Goal: Transaction & Acquisition: Purchase product/service

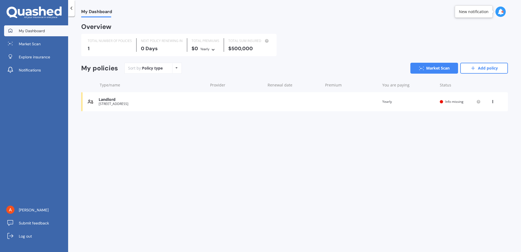
click at [215, 103] on div "Landlord [STREET_ADDRESS] Renewal date Premium You are paying Yearly Status Inf…" at bounding box center [294, 101] width 426 height 19
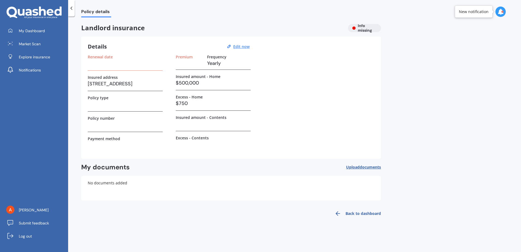
click at [364, 28] on div "Landlord insurance Info missing" at bounding box center [231, 28] width 300 height 8
click at [115, 64] on h3 at bounding box center [125, 63] width 75 height 8
click at [35, 33] on span "My Dashboard" at bounding box center [32, 30] width 26 height 5
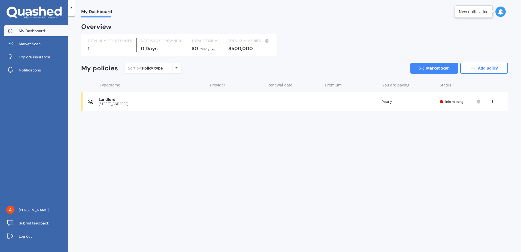
click at [111, 100] on div "Landlord" at bounding box center [152, 99] width 106 height 5
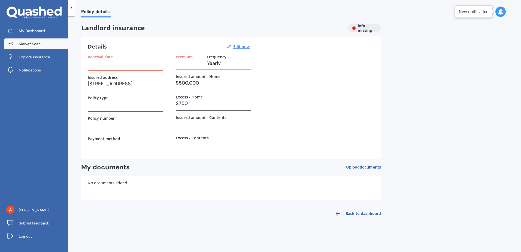
click at [38, 42] on span "Market Scan" at bounding box center [30, 43] width 22 height 5
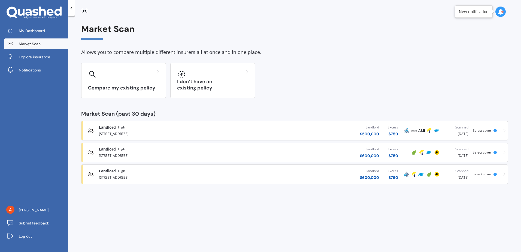
click at [167, 130] on div "[STREET_ADDRESS]" at bounding box center [172, 133] width 146 height 7
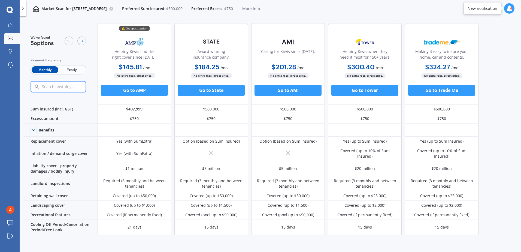
click at [78, 71] on span "Yearly" at bounding box center [71, 69] width 27 height 7
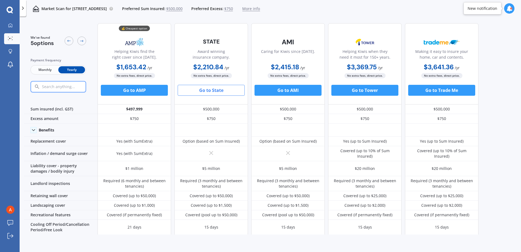
click at [209, 89] on button "Go to State" at bounding box center [211, 90] width 67 height 11
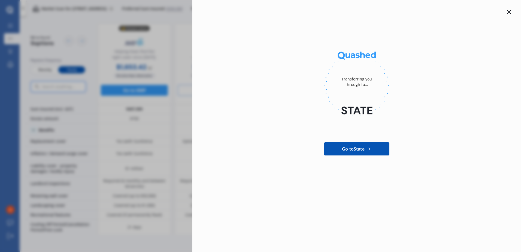
click at [509, 12] on icon at bounding box center [509, 12] width 4 height 4
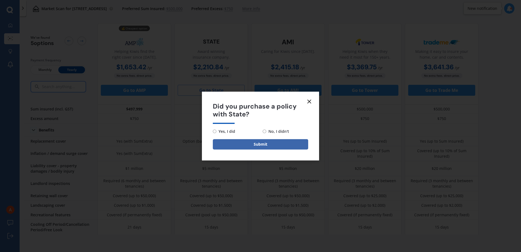
click at [310, 102] on icon at bounding box center [309, 101] width 7 height 7
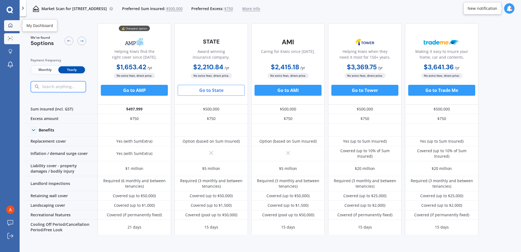
click at [11, 23] on icon at bounding box center [10, 25] width 4 height 4
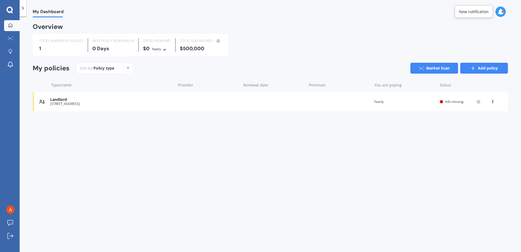
click at [490, 71] on link "Add policy" at bounding box center [484, 68] width 48 height 11
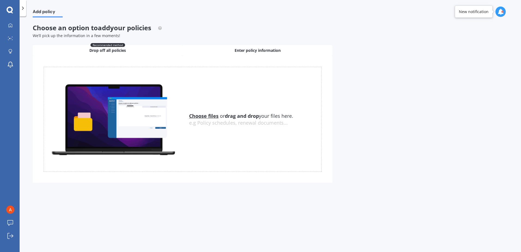
click at [313, 47] on div "Enter policy information" at bounding box center [257, 50] width 150 height 11
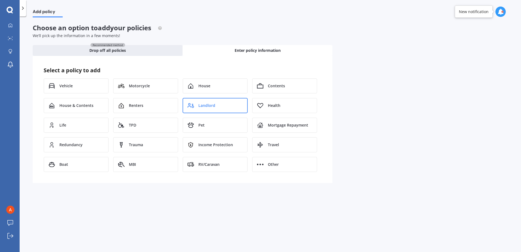
click at [221, 108] on div "Landlord" at bounding box center [214, 105] width 65 height 15
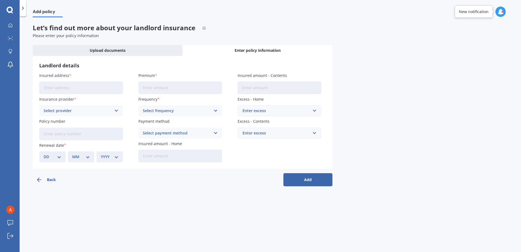
click at [77, 90] on input "Insured address" at bounding box center [81, 87] width 84 height 13
type input "[STREET_ADDRESS]"
click at [8, 13] on icon at bounding box center [10, 13] width 5 height 2
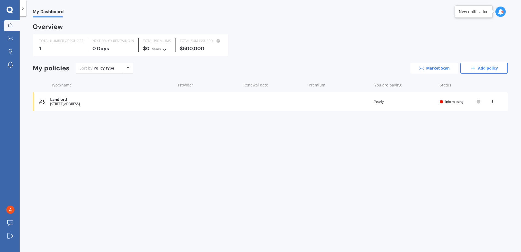
click at [431, 69] on link "Market Scan" at bounding box center [434, 68] width 48 height 11
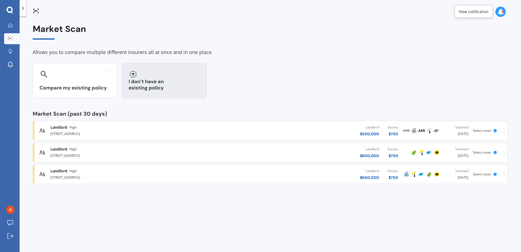
click at [171, 84] on div "I don’t have an existing policy" at bounding box center [164, 80] width 85 height 35
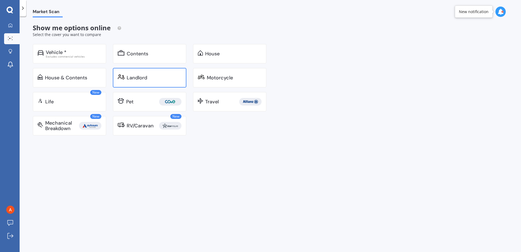
click at [170, 84] on div "Landlord" at bounding box center [150, 78] width 74 height 20
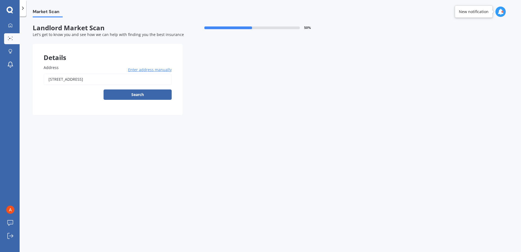
click at [164, 83] on input "[STREET_ADDRESS]" at bounding box center [108, 79] width 128 height 11
drag, startPoint x: 141, startPoint y: 80, endPoint x: 28, endPoint y: 84, distance: 113.1
click at [9, 77] on div "My Dashboard Market Scan Explore insurance Notifications [PERSON_NAME] Submit f…" at bounding box center [260, 126] width 521 height 252
type input "[STREET_ADDRESS]"
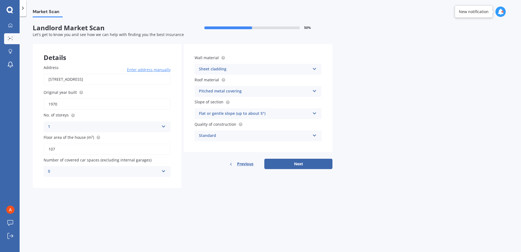
click at [157, 126] on div "1" at bounding box center [103, 126] width 111 height 7
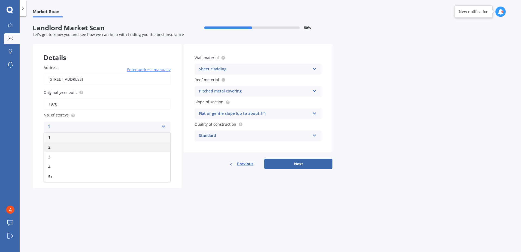
click at [49, 145] on span "2" at bounding box center [49, 146] width 2 height 5
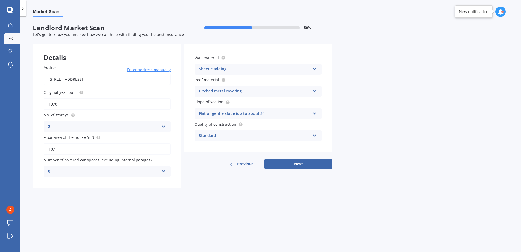
click at [161, 171] on icon at bounding box center [163, 170] width 5 height 4
click at [204, 172] on div "Details Address [STREET_ADDRESS] Enter address manually Search Original year bu…" at bounding box center [183, 116] width 300 height 144
click at [296, 165] on button "Next" at bounding box center [298, 163] width 68 height 10
select select "07"
select select "10"
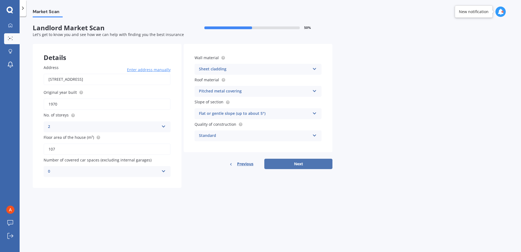
select select "1991"
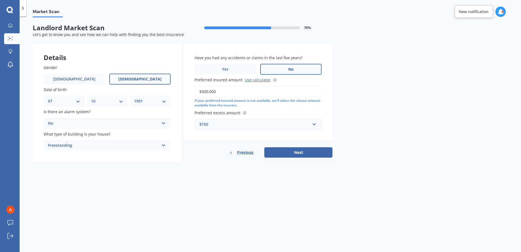
click at [150, 149] on div "Freestanding Freestanding Multi-unit (in a block of 6 or less) Multi-unit (in a…" at bounding box center [107, 145] width 127 height 11
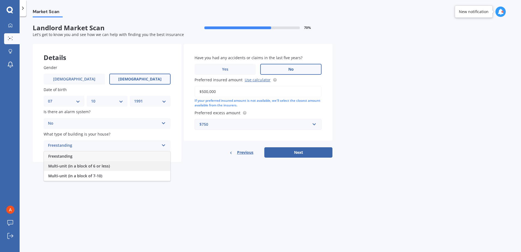
click at [88, 166] on span "Multi-unit (in a block of 6 or less)" at bounding box center [79, 165] width 62 height 5
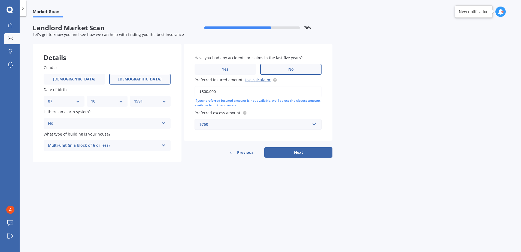
click at [179, 80] on div "Details Gender [DEMOGRAPHIC_DATA] [DEMOGRAPHIC_DATA] Date of birth DD 01 02 03 …" at bounding box center [183, 103] width 300 height 118
type input "$900,000"
click at [314, 155] on button "Next" at bounding box center [298, 152] width 68 height 10
select select "07"
select select "10"
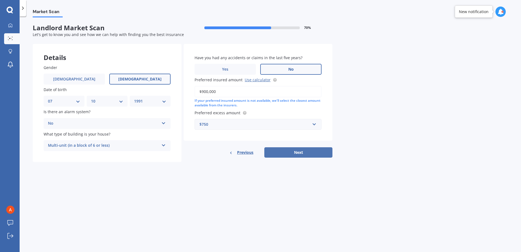
select select "1991"
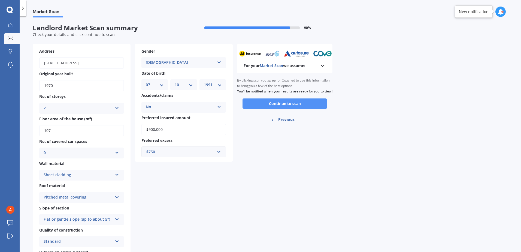
click at [291, 109] on button "Continue to scan" at bounding box center [284, 103] width 84 height 10
